Goal: Task Accomplishment & Management: Complete application form

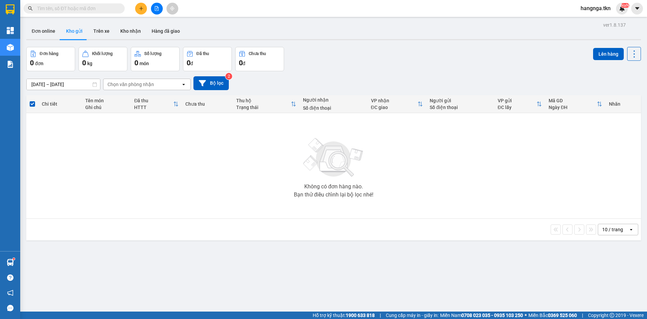
click at [144, 9] on button at bounding box center [141, 9] width 12 height 12
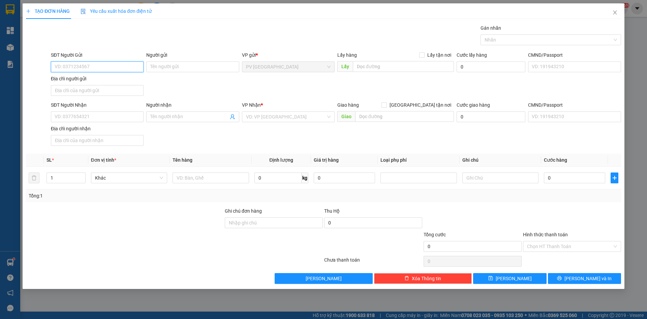
click at [83, 67] on input "SĐT Người Gửi" at bounding box center [97, 66] width 93 height 11
type input "0387772372"
click at [170, 70] on input "Người gửi" at bounding box center [192, 66] width 93 height 11
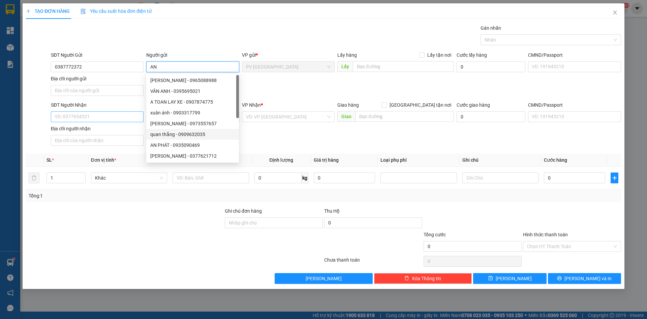
type input "AN"
click at [110, 113] on input "SĐT Người Nhận" at bounding box center [97, 116] width 93 height 11
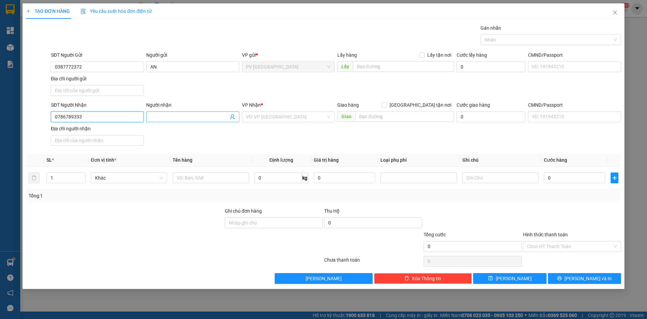
type input "0786789333"
click at [182, 118] on input "Người nhận" at bounding box center [189, 116] width 78 height 7
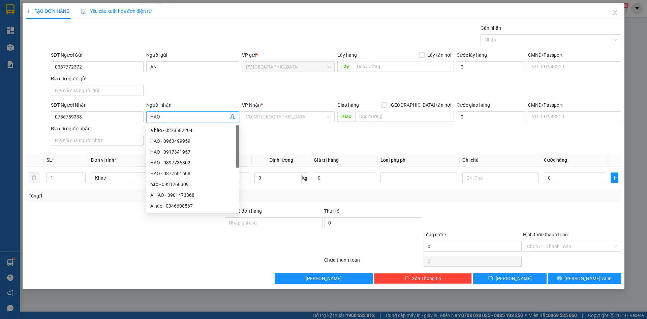
type input "HÀO"
click at [274, 144] on div "SĐT Người Nhận 0786789333 Người nhận HÀO VP Nhận * VD: VP [GEOGRAPHIC_DATA] Gia…" at bounding box center [336, 124] width 573 height 47
click at [277, 114] on input "search" at bounding box center [286, 117] width 80 height 10
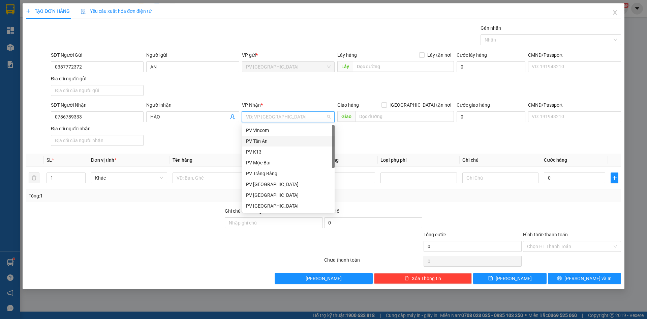
scroll to position [43, 0]
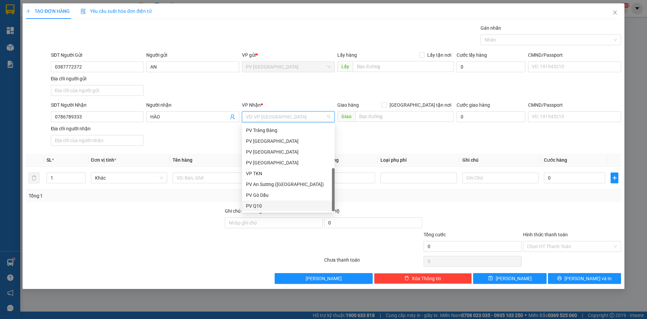
click at [261, 206] on div "PV Q10" at bounding box center [288, 205] width 85 height 7
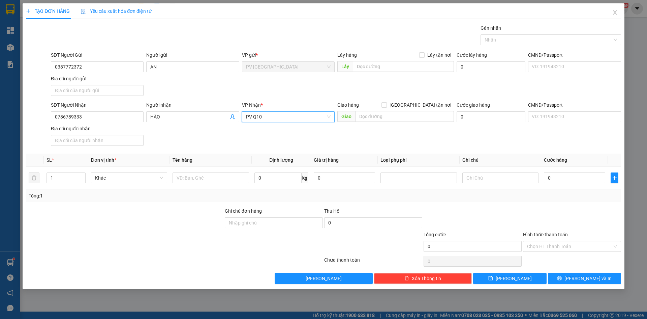
click at [164, 215] on div at bounding box center [124, 219] width 199 height 24
click at [220, 175] on input "text" at bounding box center [211, 177] width 76 height 11
type input "TÀI LIỆU"
click at [211, 213] on div at bounding box center [124, 219] width 199 height 24
click at [552, 181] on input "0" at bounding box center [574, 177] width 61 height 11
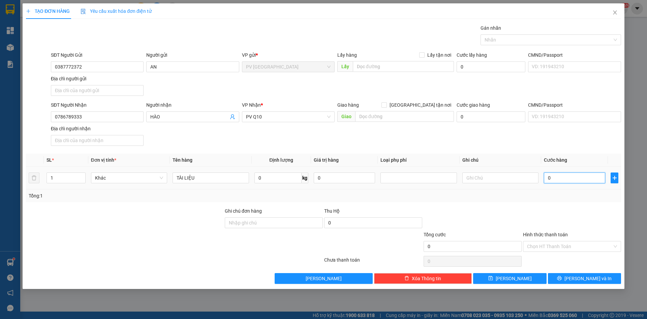
type input "3"
type input "30"
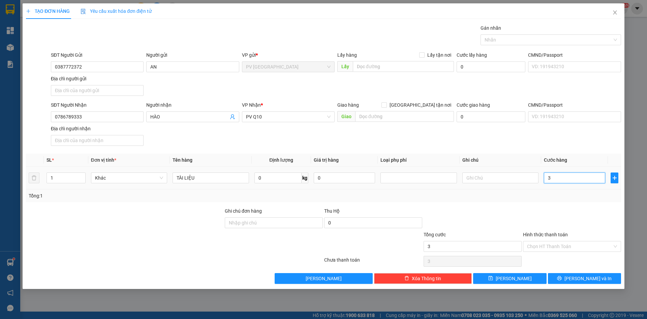
type input "30"
type input "300"
type input "3.000"
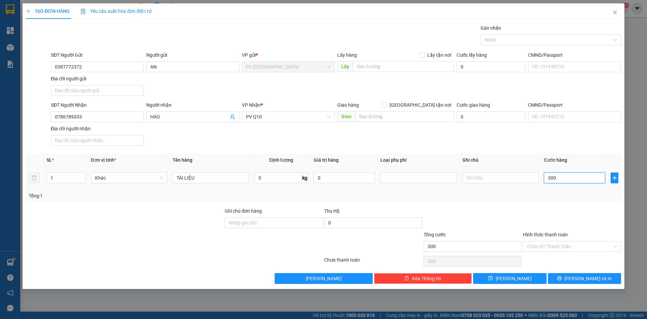
type input "3.000"
type input "30.000"
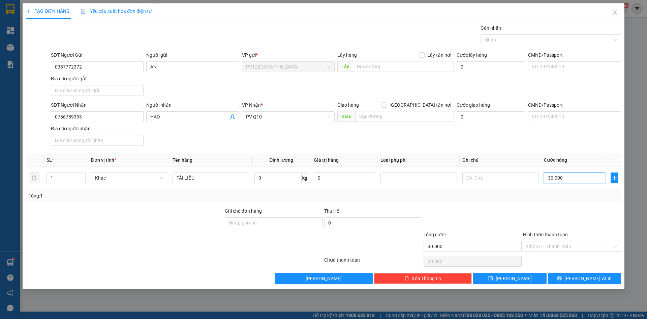
type input "30.000"
click at [577, 254] on div "Chọn HT Thanh Toán" at bounding box center [571, 260] width 99 height 13
click at [577, 247] on input "Hình thức thanh toán" at bounding box center [569, 246] width 85 height 10
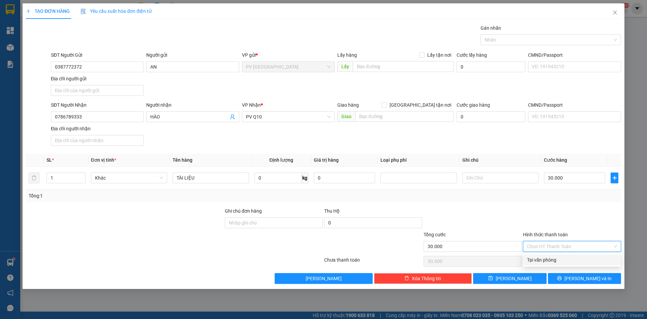
click at [557, 259] on div "Tại văn phòng" at bounding box center [572, 259] width 90 height 7
type input "0"
click at [569, 279] on button "[PERSON_NAME] và In" at bounding box center [584, 278] width 73 height 11
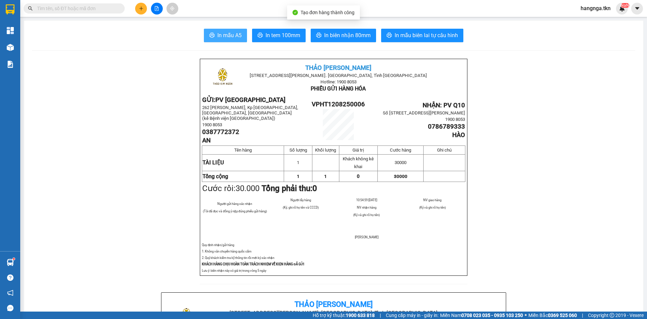
click at [223, 40] on button "In mẫu A5" at bounding box center [225, 35] width 43 height 13
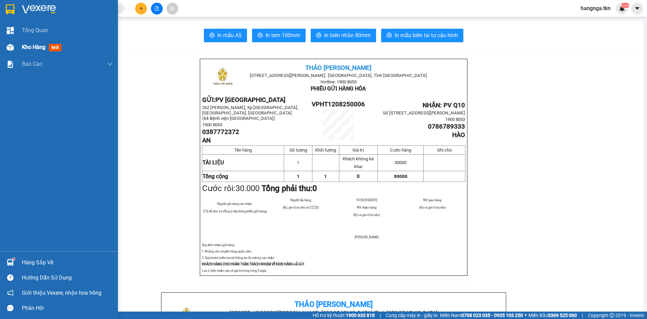
click at [33, 49] on span "Kho hàng" at bounding box center [34, 47] width 24 height 6
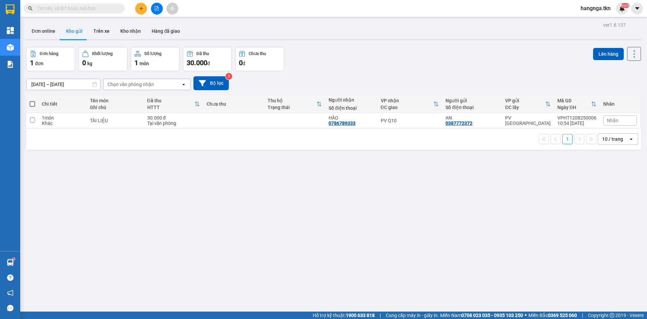
click at [72, 32] on button "Kho gửi" at bounding box center [74, 31] width 27 height 16
click at [109, 32] on button "Trên xe" at bounding box center [101, 31] width 27 height 16
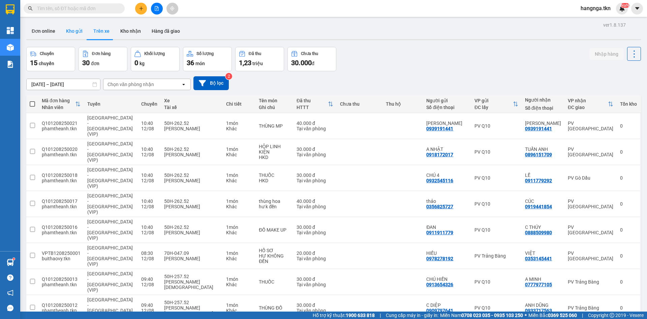
click at [73, 30] on button "Kho gửi" at bounding box center [74, 31] width 27 height 16
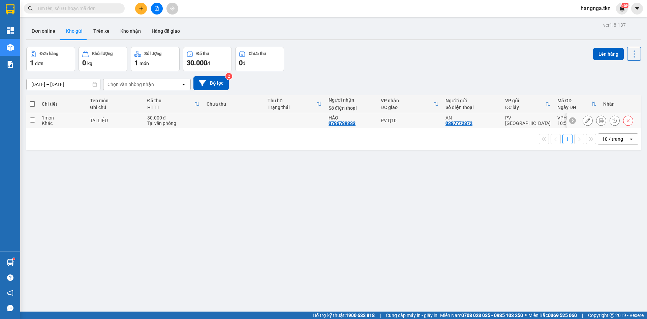
click at [82, 122] on div "Khác" at bounding box center [62, 122] width 41 height 5
checkbox input "true"
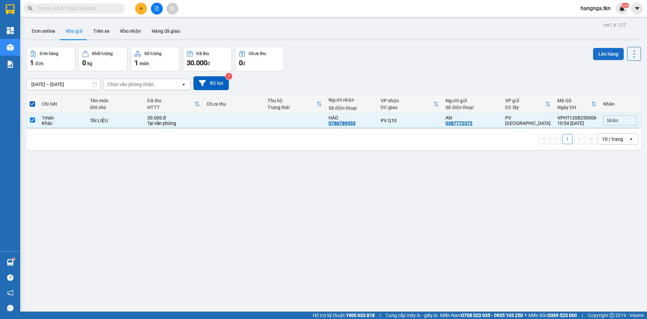
click at [593, 54] on button "Lên hàng" at bounding box center [608, 54] width 31 height 12
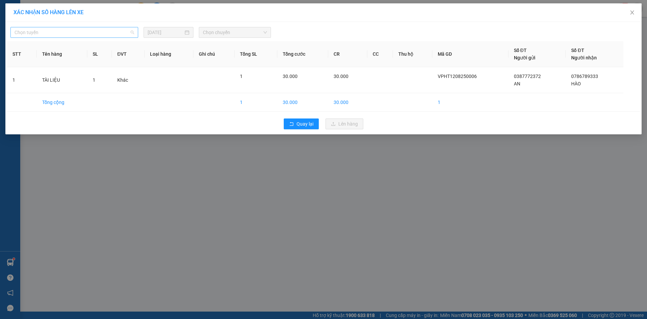
click at [117, 35] on span "Chọn tuyến" at bounding box center [74, 32] width 120 height 10
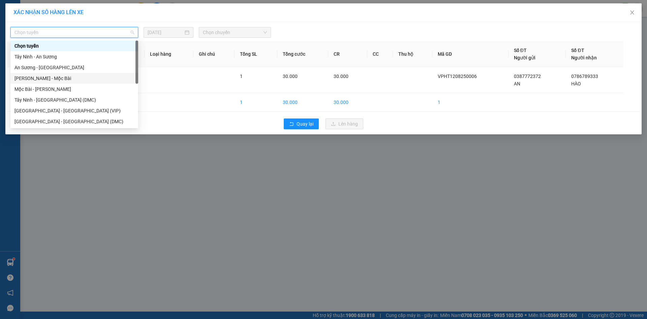
scroll to position [11, 0]
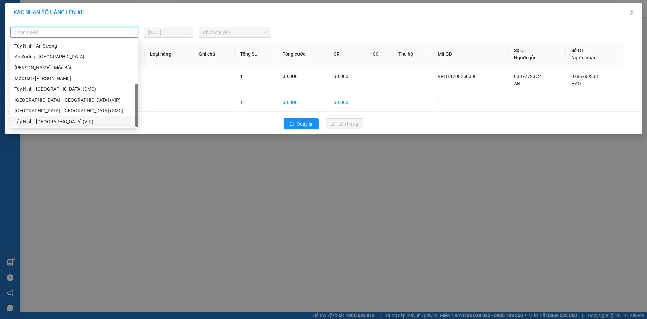
click at [87, 119] on div "Tây Ninh - [GEOGRAPHIC_DATA] (VIP)" at bounding box center [74, 121] width 120 height 7
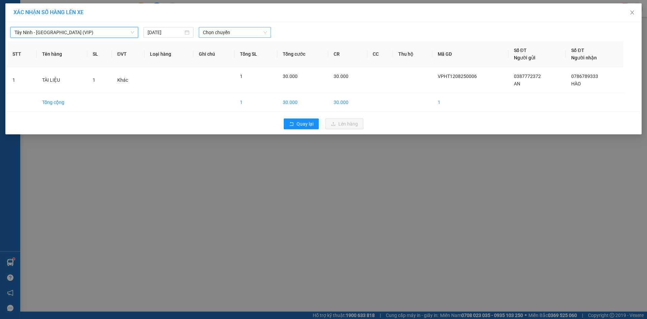
click at [233, 34] on span "Chọn chuyến" at bounding box center [235, 32] width 64 height 10
type input "7745"
click at [235, 56] on div "10:35 (TC) - 50E-077.45" at bounding box center [229, 56] width 53 height 7
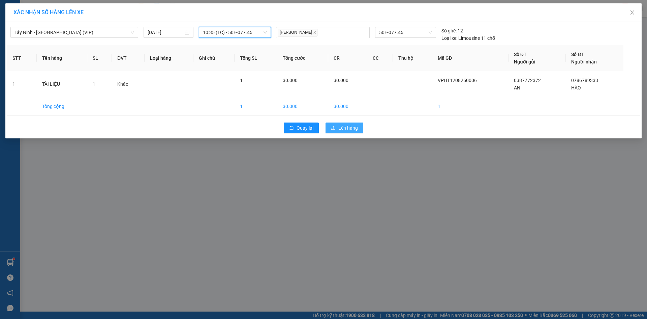
click at [343, 127] on span "Lên hàng" at bounding box center [348, 127] width 20 height 7
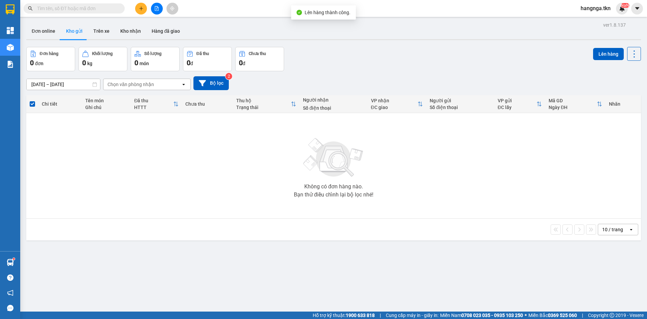
click at [244, 222] on div "10 / trang open" at bounding box center [333, 229] width 615 height 22
click at [145, 7] on button at bounding box center [141, 9] width 12 height 12
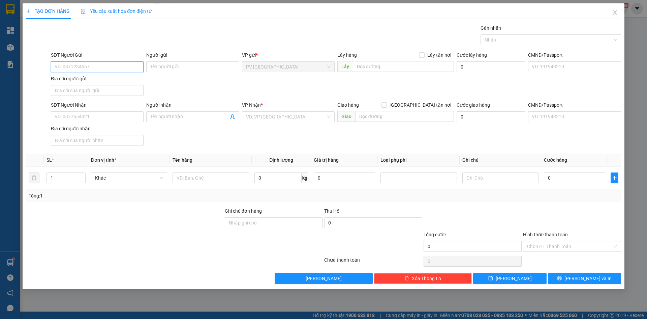
click at [80, 68] on input "SĐT Người Gửi" at bounding box center [97, 66] width 93 height 11
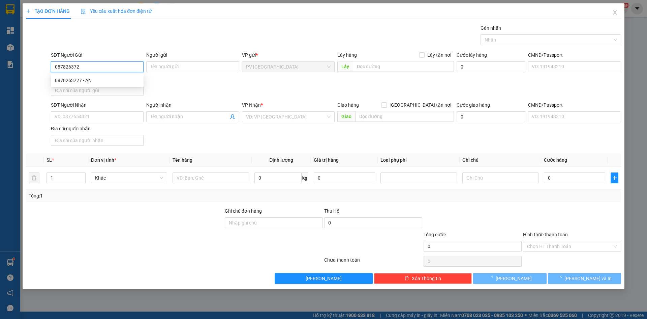
type input "0878263727"
click at [94, 79] on div "0878263727 - AN" at bounding box center [97, 80] width 85 height 7
type input "AN"
type input "0985842764"
type input "KHANG"
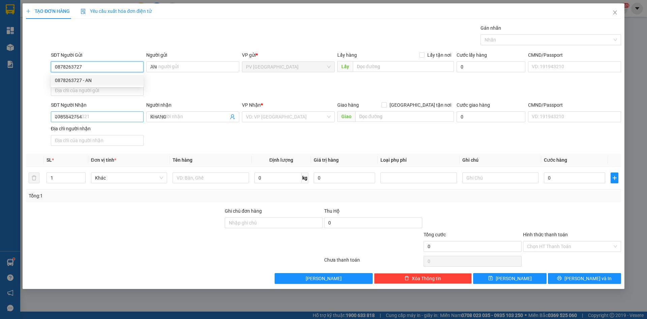
type input "30.000"
type input "0878263727"
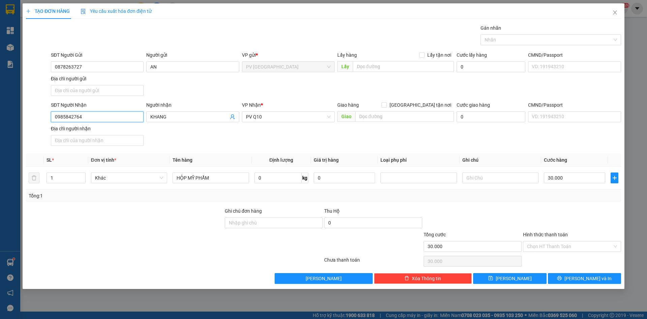
click at [85, 118] on input "0985842764" at bounding box center [97, 116] width 93 height 11
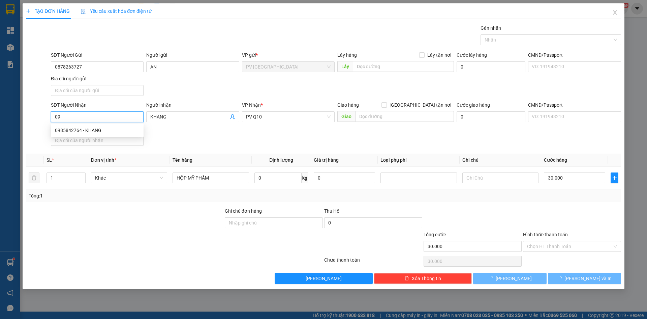
type input "0"
type input "0931350287"
click at [135, 132] on div "0931350287 - MIA" at bounding box center [97, 129] width 85 height 7
type input "MIA"
type input "0931350287"
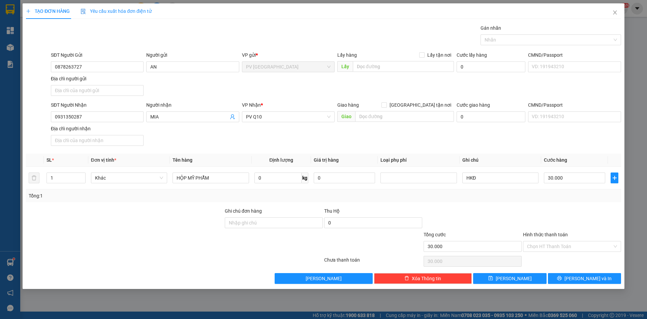
click at [194, 143] on div "SĐT Người Nhận 0931350287 0931350287 Người nhận MIA VP Nhận * PV Q10 Giao hàng …" at bounding box center [336, 124] width 573 height 47
click at [218, 208] on div at bounding box center [124, 219] width 199 height 24
click at [497, 182] on input "HKĐ" at bounding box center [500, 177] width 76 height 11
type input "H"
drag, startPoint x: 508, startPoint y: 183, endPoint x: 510, endPoint y: 187, distance: 4.4
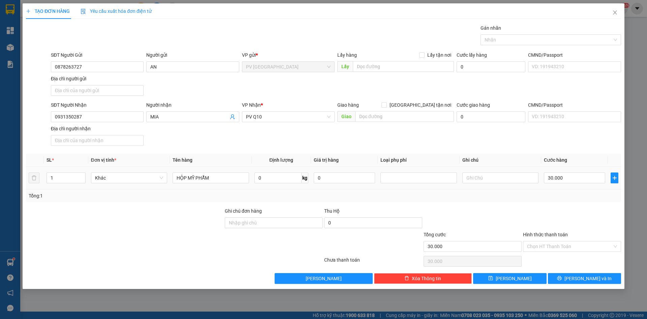
click at [510, 186] on td at bounding box center [501, 178] width 82 height 23
drag, startPoint x: 510, startPoint y: 187, endPoint x: 510, endPoint y: 195, distance: 8.1
click at [510, 188] on td at bounding box center [501, 178] width 82 height 23
click at [567, 248] on input "Hình thức thanh toán" at bounding box center [569, 246] width 85 height 10
click at [563, 259] on div "Tại văn phòng" at bounding box center [572, 259] width 90 height 7
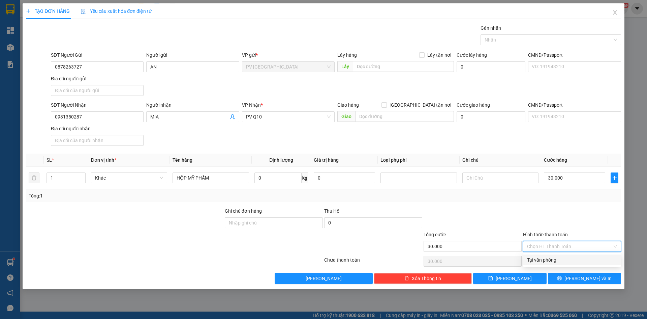
type input "0"
click at [570, 280] on button "[PERSON_NAME] và In" at bounding box center [584, 278] width 73 height 11
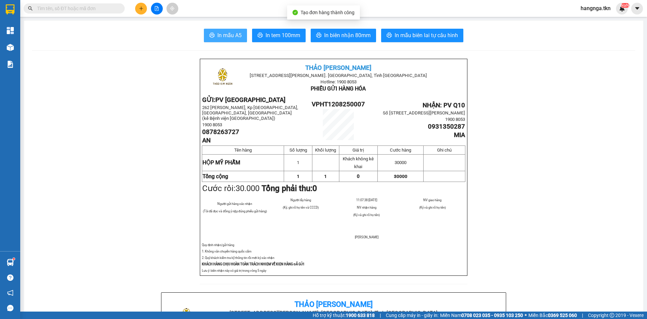
click at [220, 36] on span "In mẫu A5" at bounding box center [229, 35] width 24 height 8
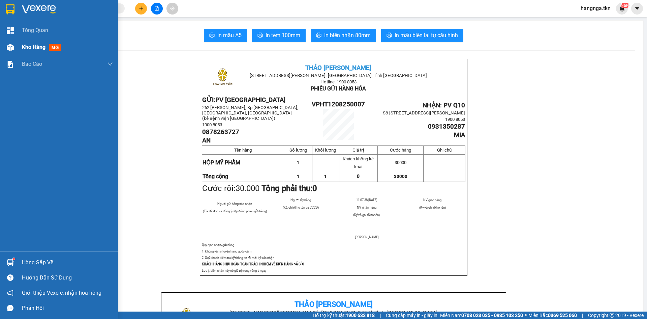
click at [27, 49] on span "Kho hàng" at bounding box center [34, 47] width 24 height 6
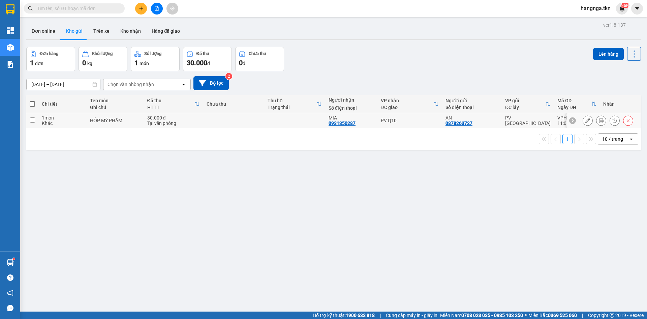
click at [219, 122] on td at bounding box center [233, 120] width 61 height 15
checkbox input "true"
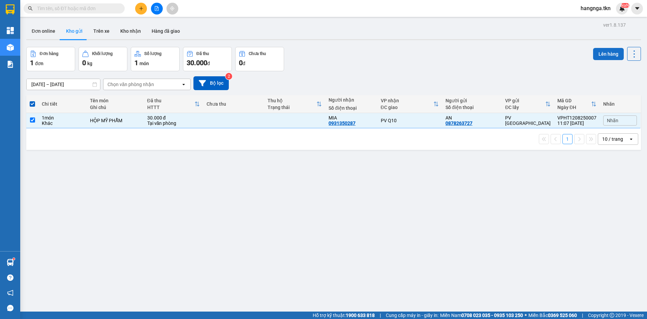
click at [601, 50] on button "Lên hàng" at bounding box center [608, 54] width 31 height 12
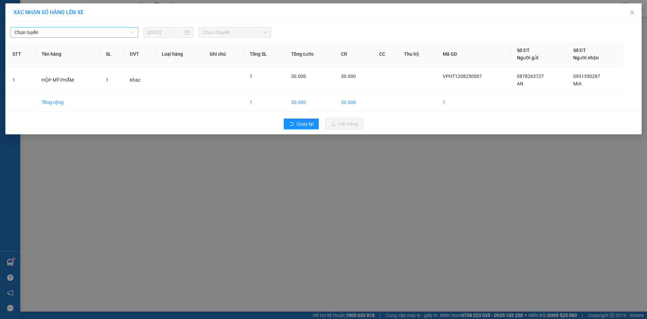
click at [128, 34] on span "Chọn tuyến" at bounding box center [74, 32] width 120 height 10
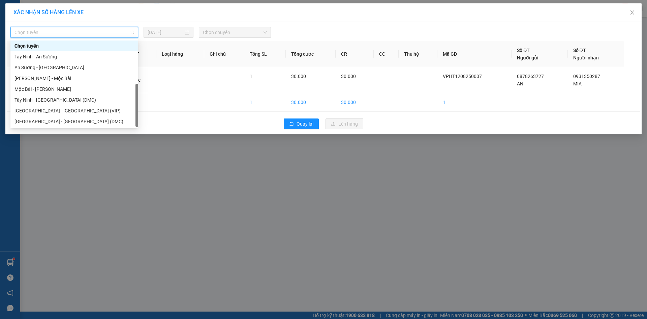
scroll to position [11, 0]
click at [101, 119] on div "Tây Ninh - [GEOGRAPHIC_DATA] (VIP)" at bounding box center [74, 121] width 120 height 7
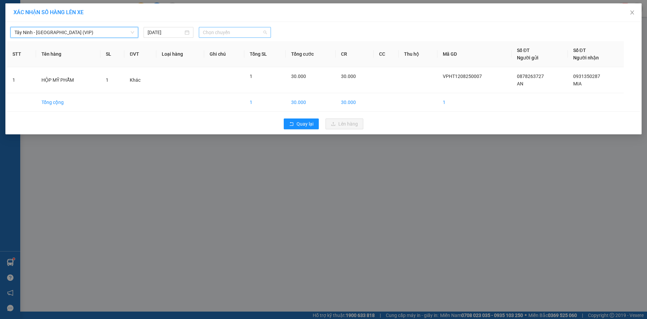
click at [219, 31] on span "Chọn chuyến" at bounding box center [235, 32] width 64 height 10
type input "50586"
click at [210, 58] on div "10:50 - 50H-505.86" at bounding box center [229, 56] width 53 height 7
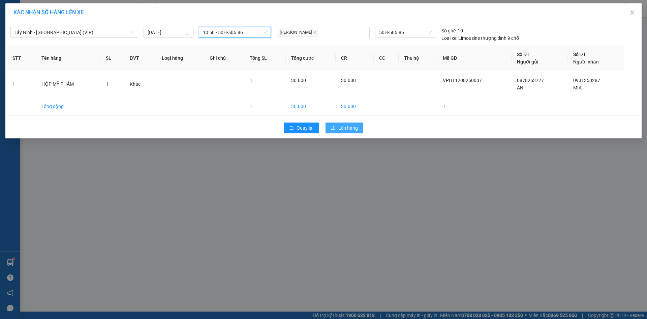
click at [335, 130] on span "upload" at bounding box center [333, 127] width 5 height 5
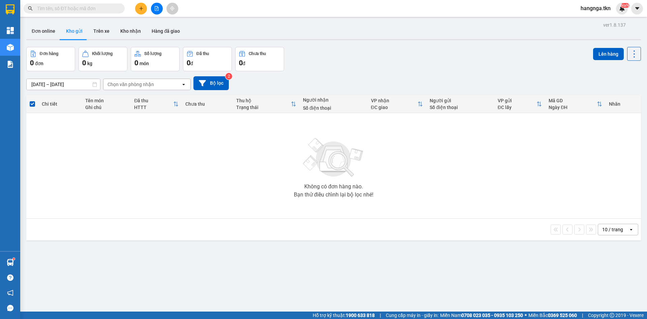
click at [139, 9] on icon "plus" at bounding box center [141, 8] width 5 height 5
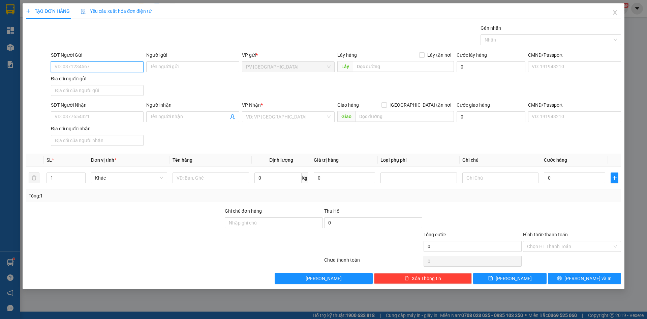
click at [98, 68] on input "SĐT Người Gửi" at bounding box center [97, 66] width 93 height 11
type input "0964876259"
click at [99, 77] on div "0964876259 - DIỆP" at bounding box center [97, 80] width 85 height 7
type input "DIỆP"
type input "HÒA THÀNH"
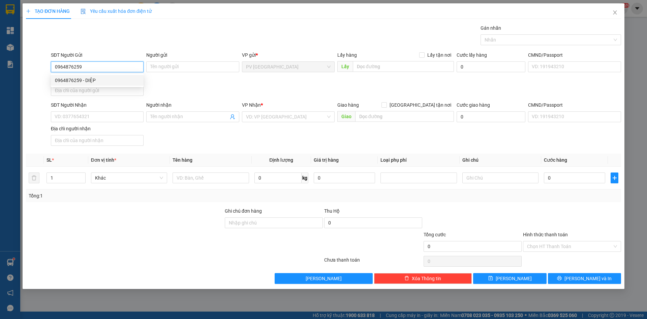
type input "0936619367"
type input "TUẤN"
type input "250.000"
type input "0964876259"
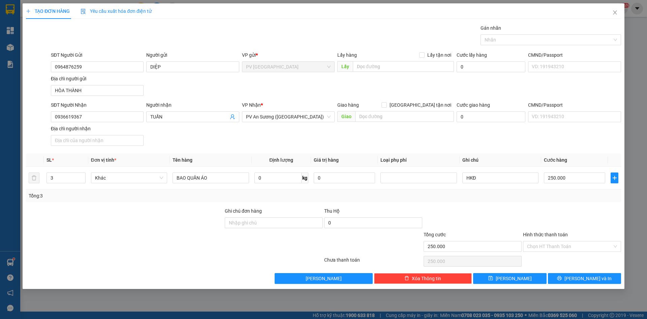
click at [187, 142] on div "SĐT Người Nhận 0936619367 Người nhận TUẤN VP Nhận * PV An Sương ([GEOGRAPHIC_DA…" at bounding box center [336, 124] width 573 height 47
click at [112, 119] on input "0936619367" at bounding box center [97, 116] width 93 height 11
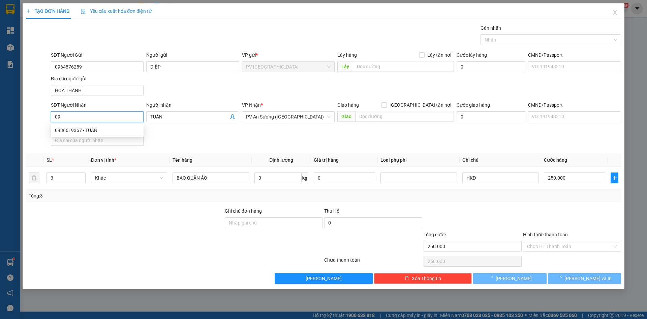
type input "0"
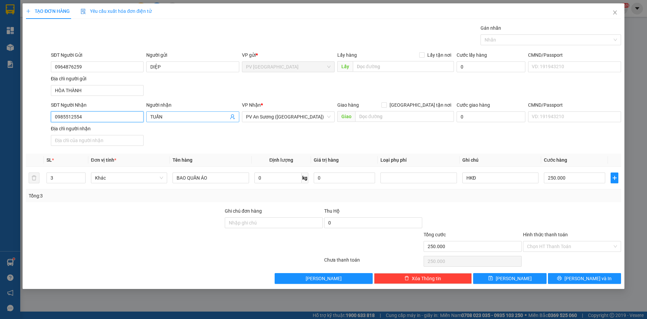
type input "0985512554"
click at [185, 118] on input "TUẤN" at bounding box center [189, 116] width 78 height 7
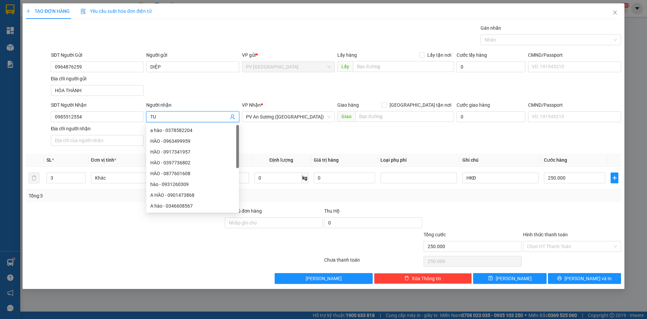
type input "T"
click at [311, 120] on span "PV An Sương ([GEOGRAPHIC_DATA])" at bounding box center [288, 117] width 85 height 10
type input "CHIẾN"
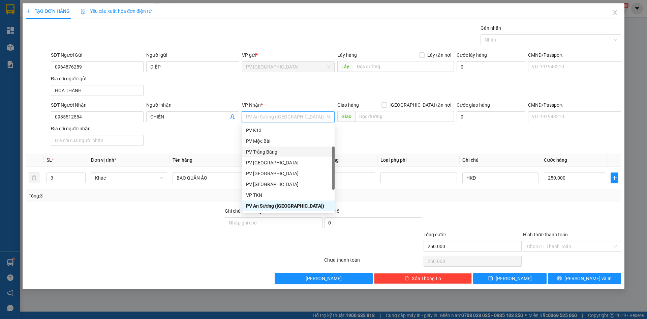
click at [300, 153] on div "PV Trảng Bàng" at bounding box center [288, 151] width 85 height 7
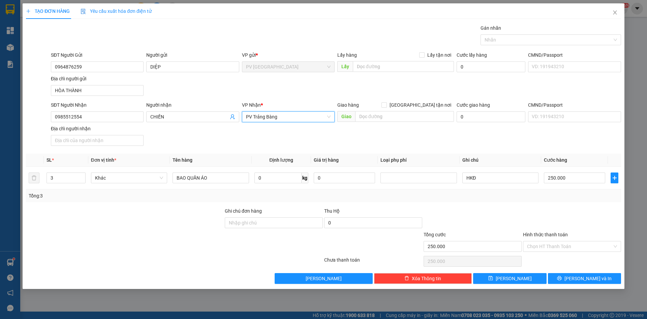
click at [166, 220] on div at bounding box center [124, 219] width 199 height 24
click at [173, 215] on div at bounding box center [124, 219] width 199 height 24
click at [63, 178] on input "3" at bounding box center [66, 178] width 38 height 10
type input "1"
click at [68, 311] on div "TẠO ĐƠN HÀNG Yêu cầu xuất hóa đơn điện tử Transit Pickup Surcharge Ids Transit …" at bounding box center [323, 159] width 647 height 319
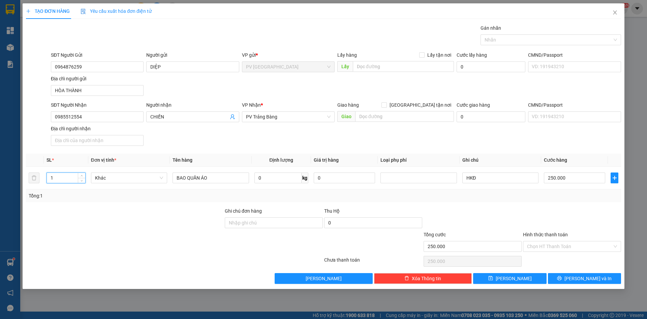
type input "0"
click at [138, 255] on div at bounding box center [174, 260] width 298 height 13
click at [477, 177] on input "HKĐ" at bounding box center [500, 177] width 76 height 11
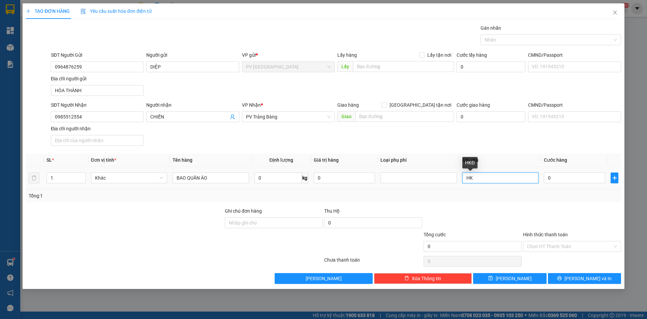
type input "H"
click at [460, 211] on div at bounding box center [472, 219] width 99 height 24
type input "6"
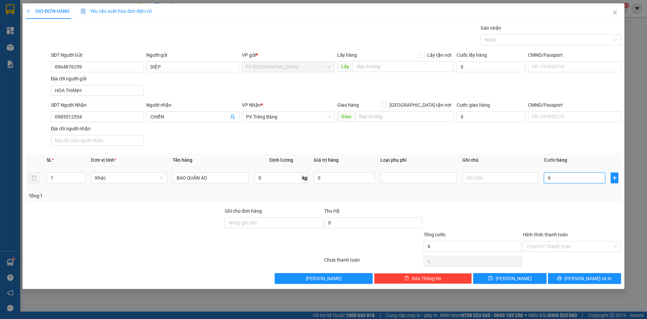
type input "60"
type input "600"
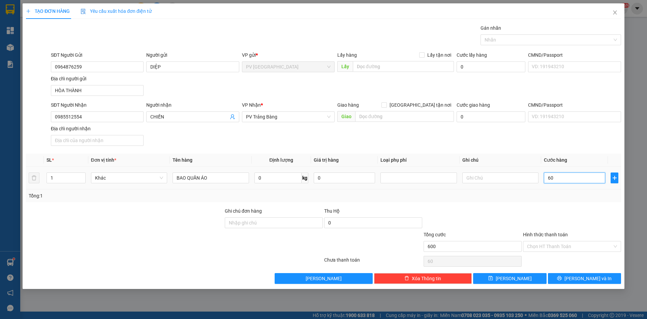
type input "600"
type input "6.000"
type input "60.000"
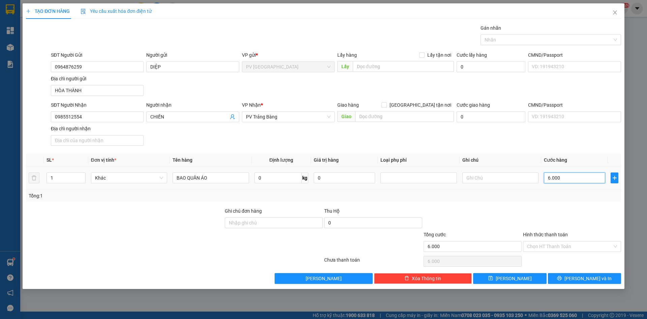
type input "60.000"
click at [521, 222] on div at bounding box center [472, 219] width 99 height 24
click at [553, 243] on input "Hình thức thanh toán" at bounding box center [569, 246] width 85 height 10
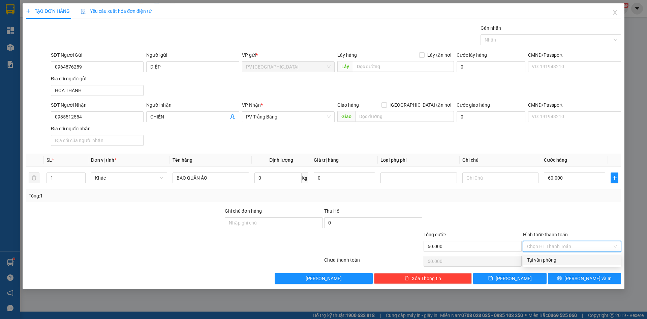
click at [555, 257] on div "Tại văn phòng" at bounding box center [572, 259] width 90 height 7
type input "0"
click at [556, 215] on div at bounding box center [571, 219] width 99 height 24
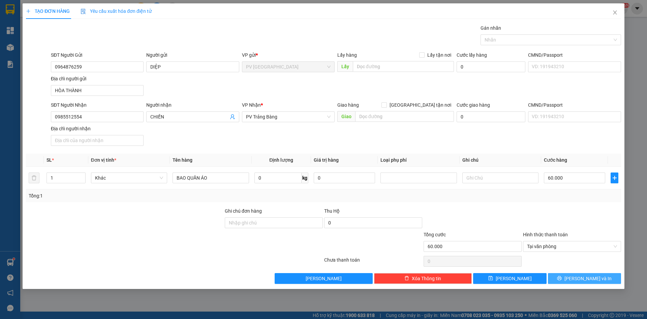
click at [577, 278] on button "[PERSON_NAME] và In" at bounding box center [584, 278] width 73 height 11
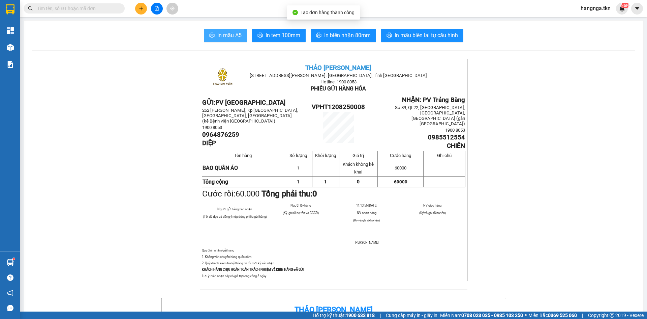
click at [221, 36] on span "In mẫu A5" at bounding box center [229, 35] width 24 height 8
